Goal: Information Seeking & Learning: Learn about a topic

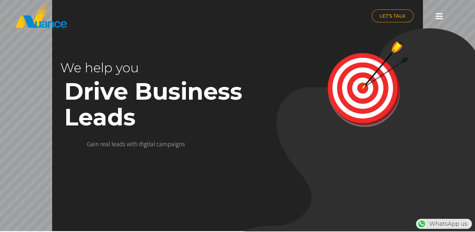
click at [438, 16] on icon at bounding box center [438, 16] width 7 height 8
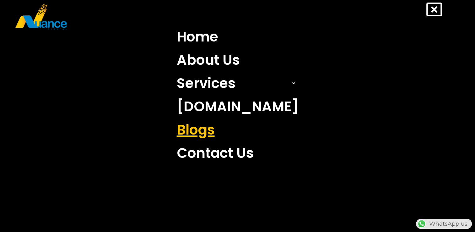
click at [203, 130] on link "Blogs" at bounding box center [237, 129] width 131 height 23
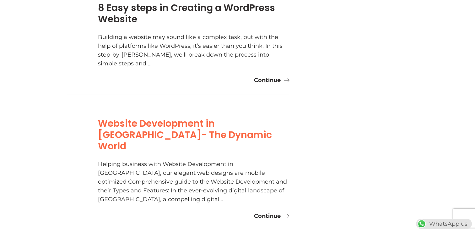
click at [164, 126] on link "Website Development in [GEOGRAPHIC_DATA]- The Dynamic World" at bounding box center [185, 134] width 174 height 36
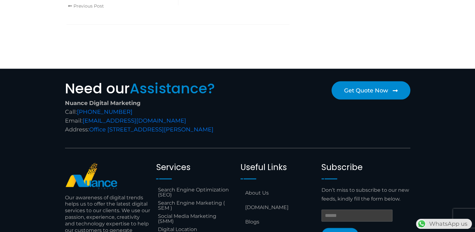
scroll to position [1350, 0]
